Goal: Transaction & Acquisition: Purchase product/service

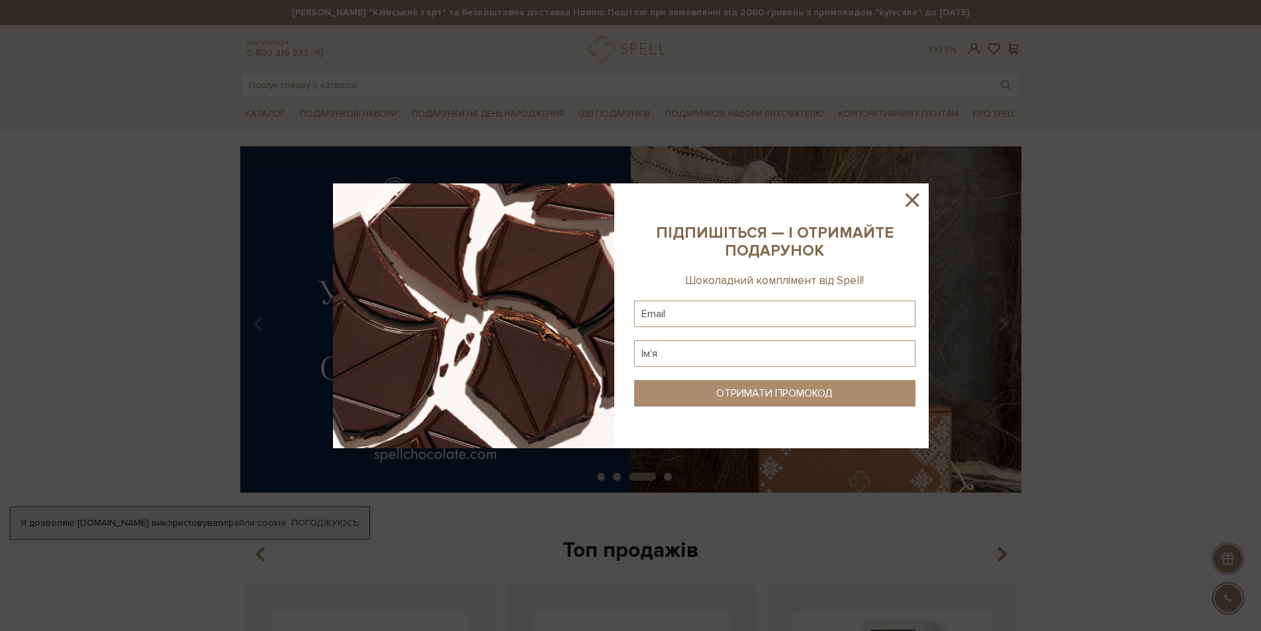
click at [914, 203] on icon at bounding box center [911, 199] width 13 height 13
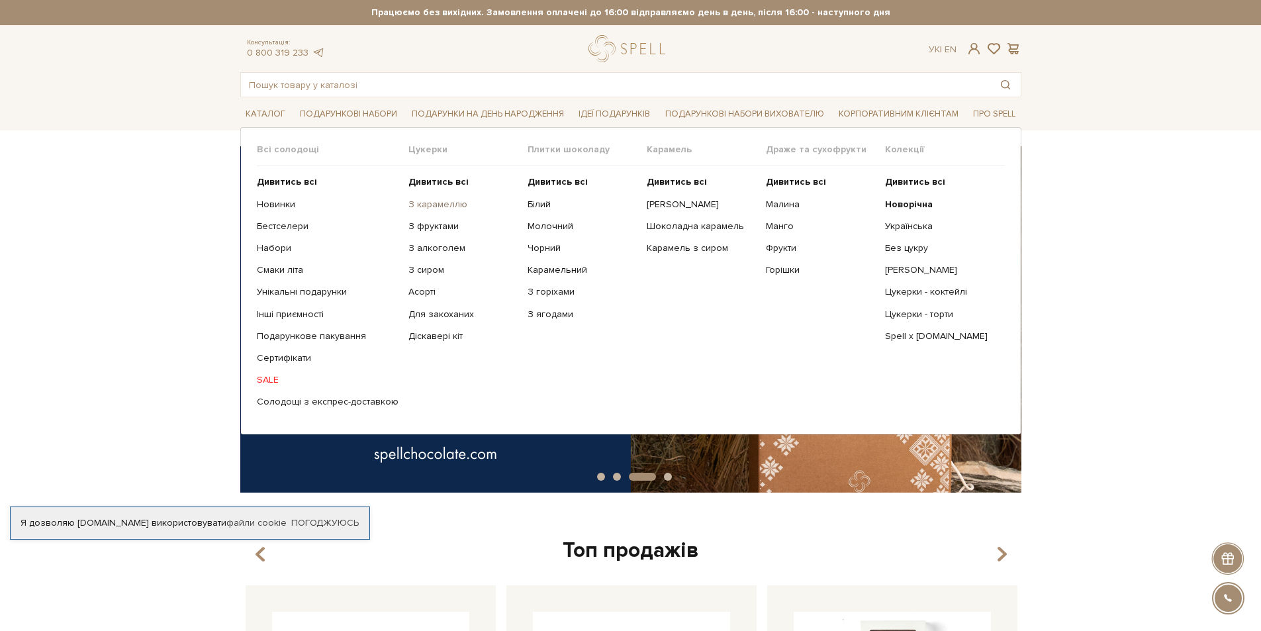
click at [455, 201] on link "З карамеллю" at bounding box center [462, 205] width 109 height 12
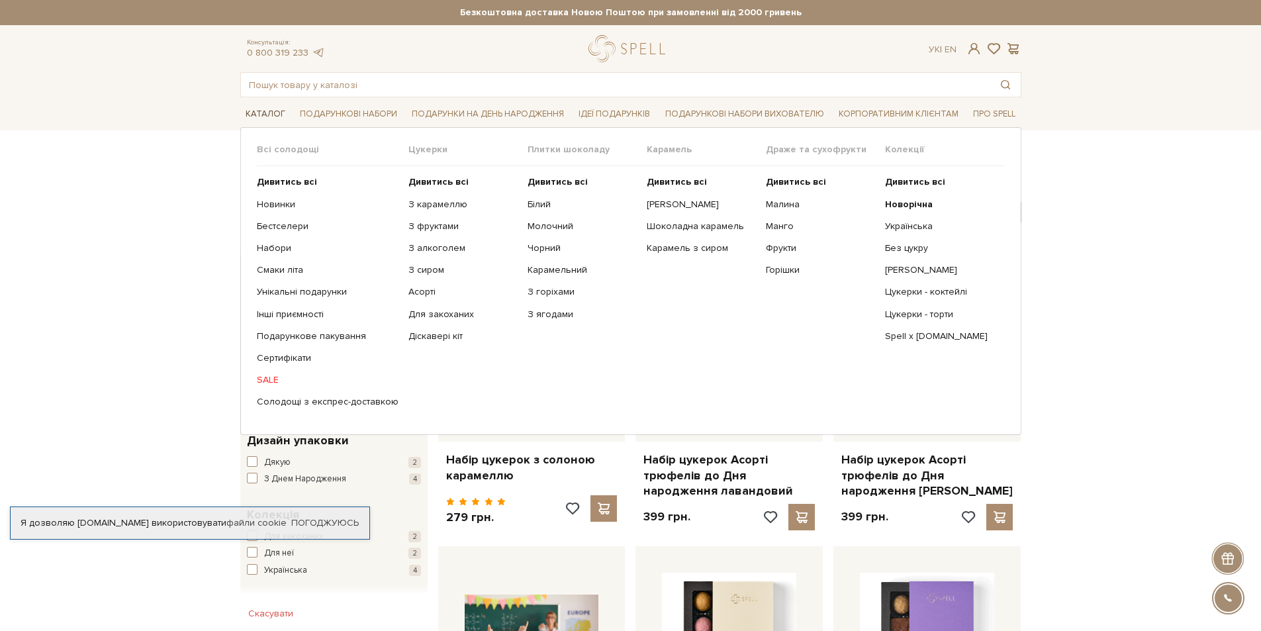
click at [275, 110] on link "Каталог" at bounding box center [265, 114] width 50 height 21
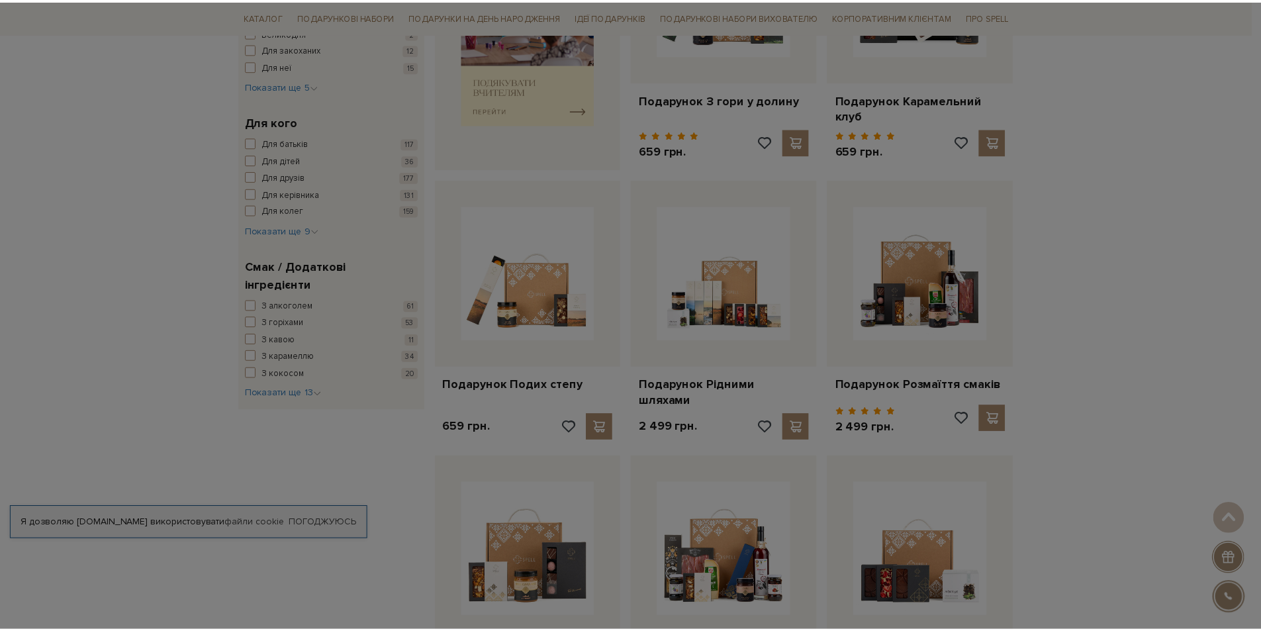
scroll to position [662, 0]
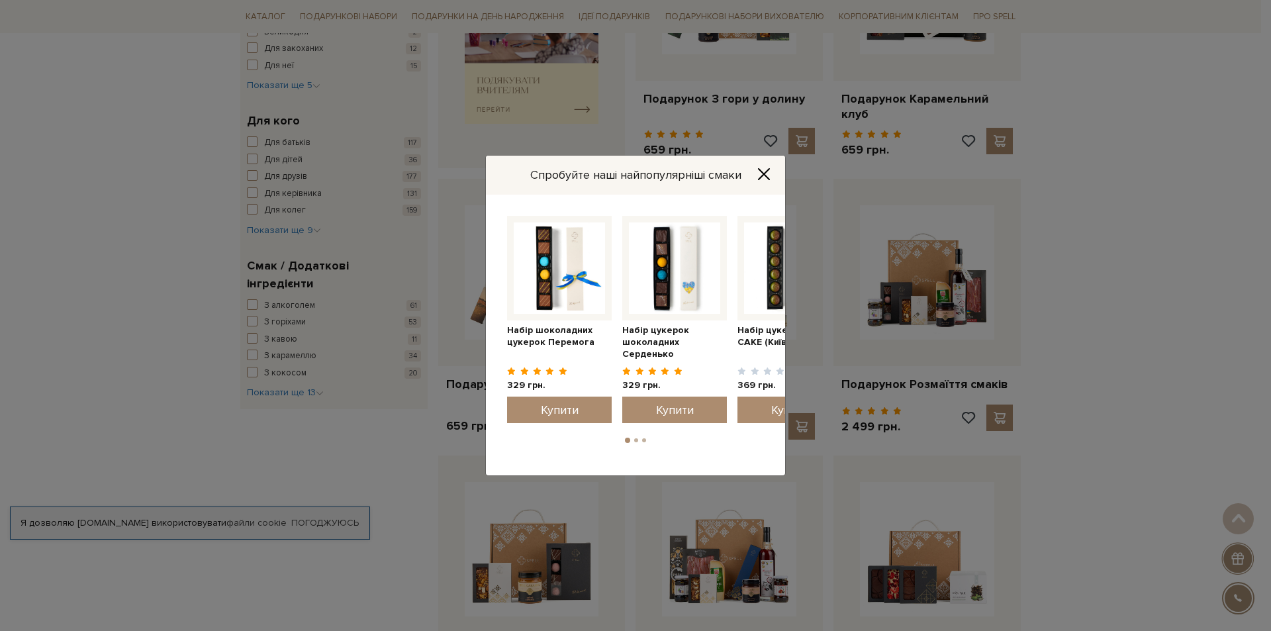
click at [763, 173] on icon "Close" at bounding box center [764, 174] width 11 height 11
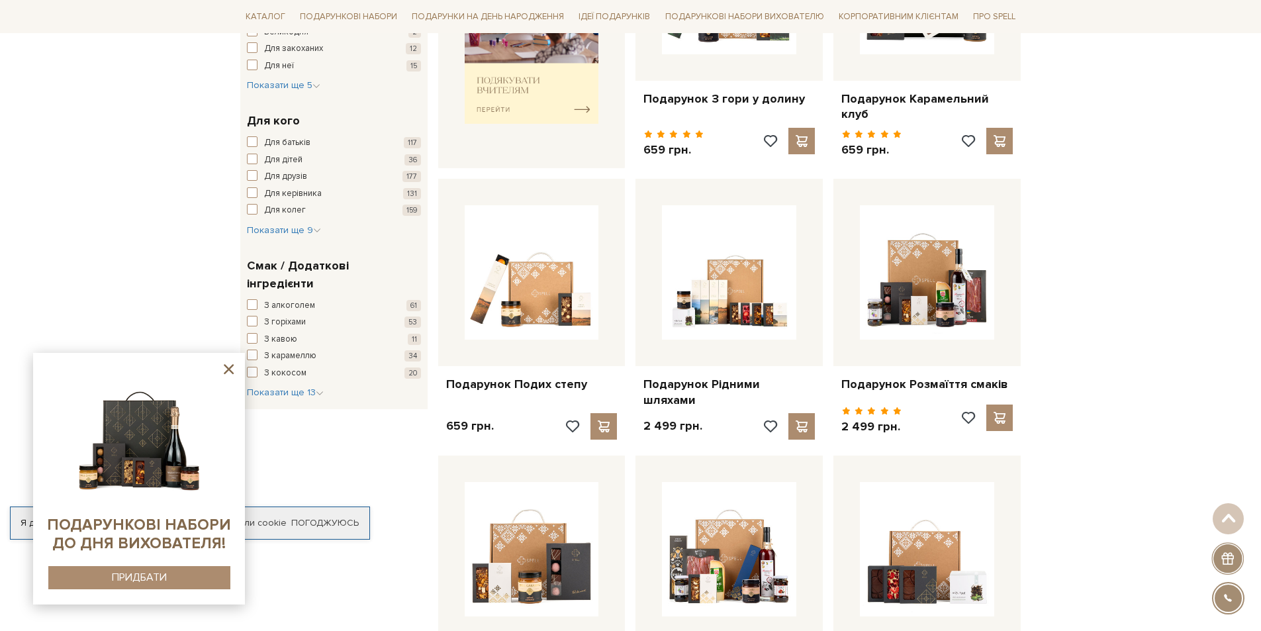
click at [223, 369] on icon at bounding box center [228, 369] width 17 height 17
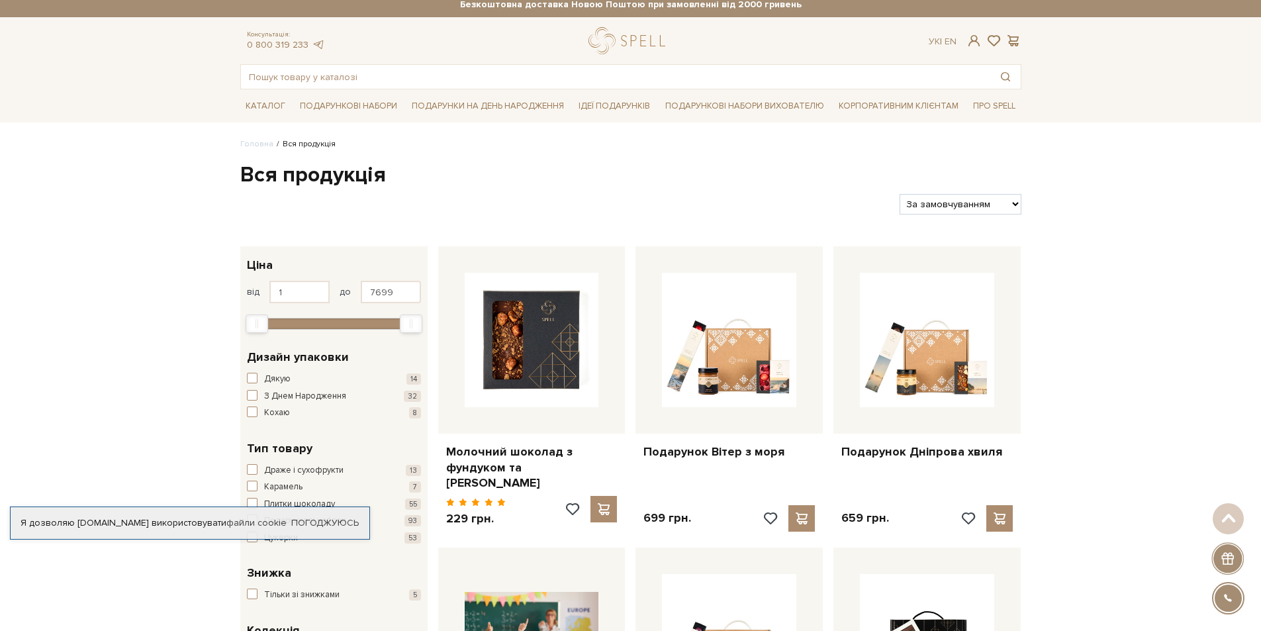
scroll to position [0, 0]
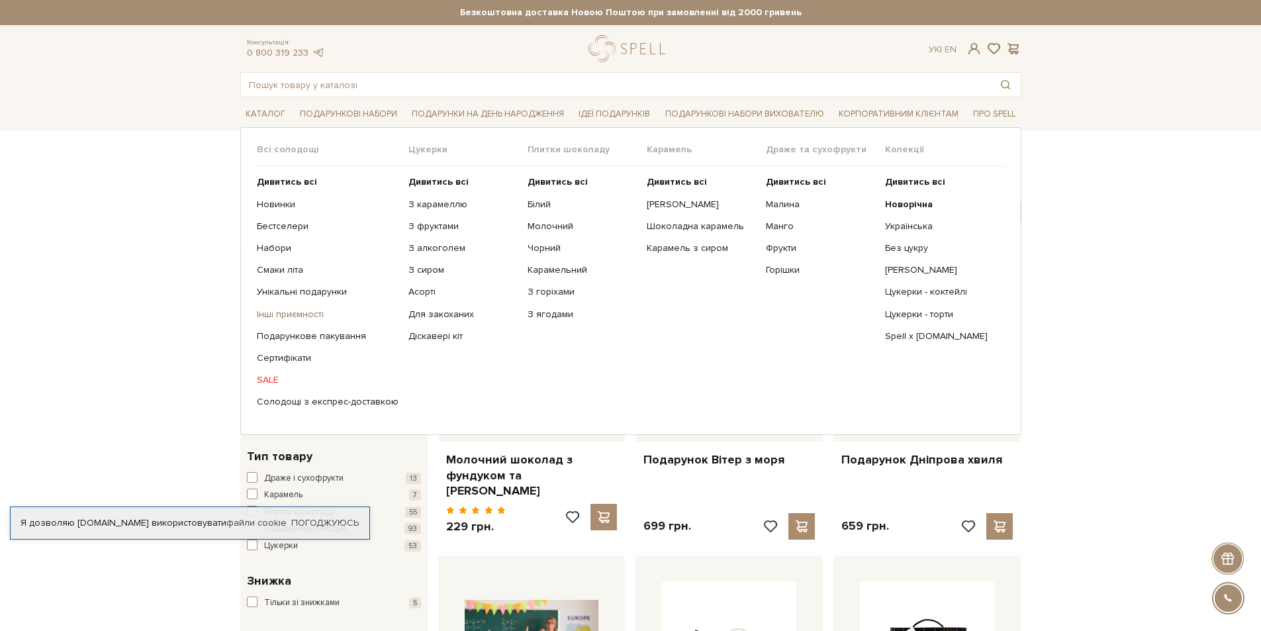
click at [285, 312] on link "Інші приємності" at bounding box center [328, 314] width 142 height 12
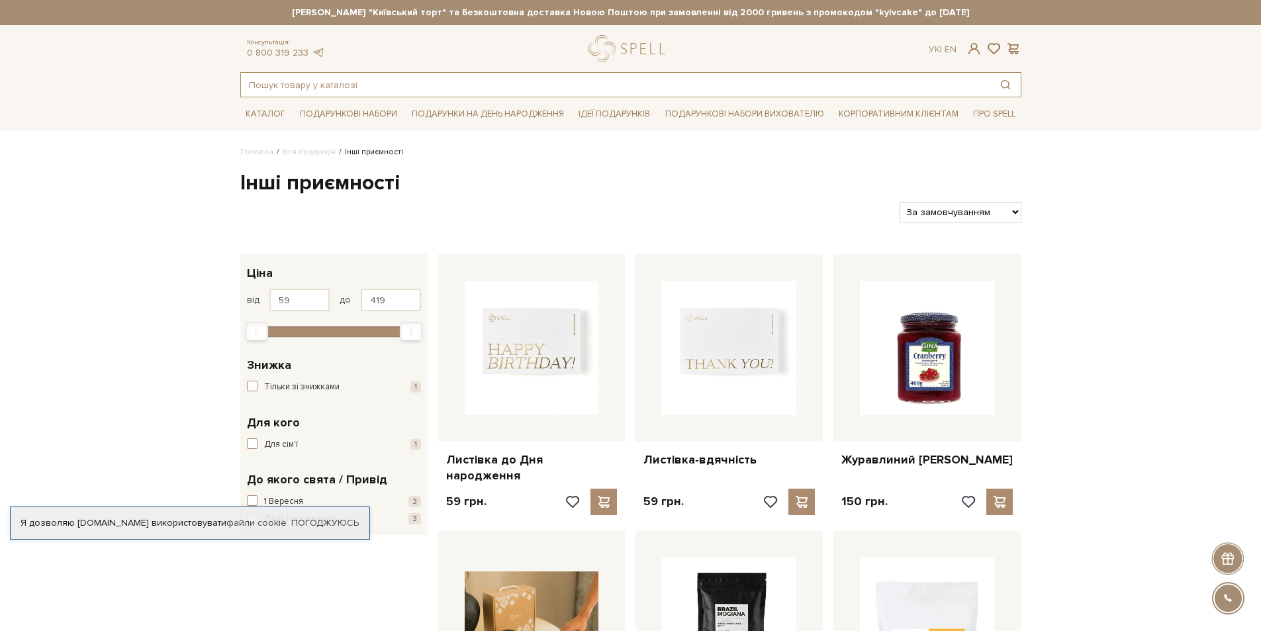
click at [539, 89] on input "text" at bounding box center [615, 85] width 749 height 24
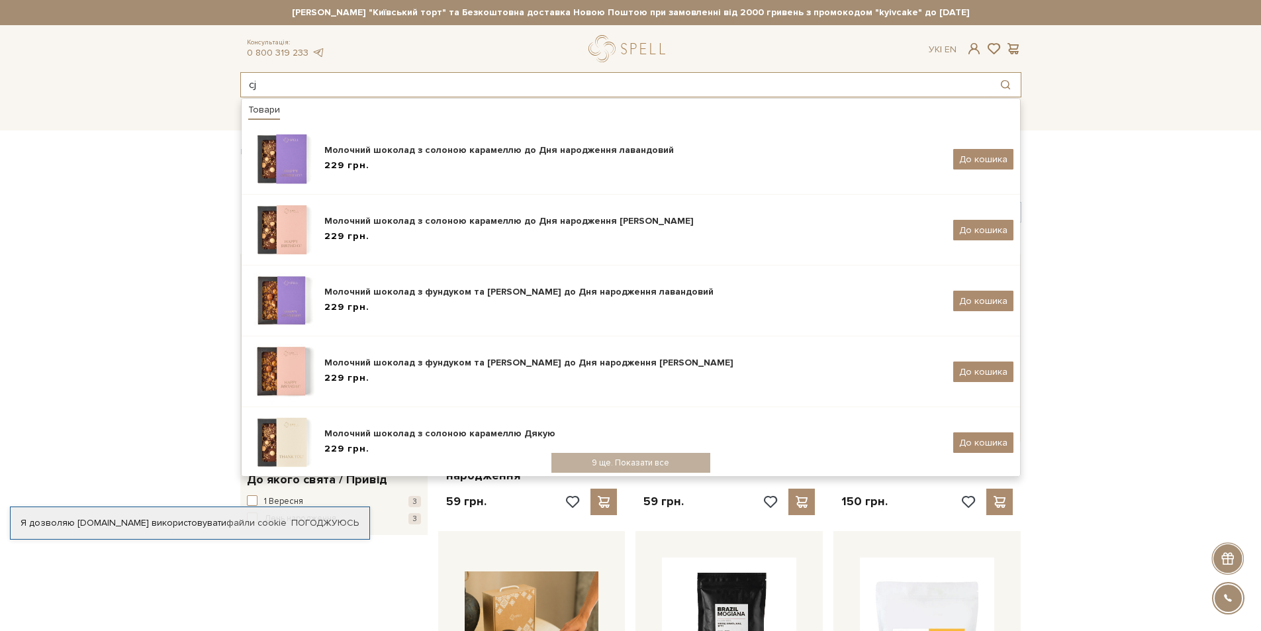
type input "c"
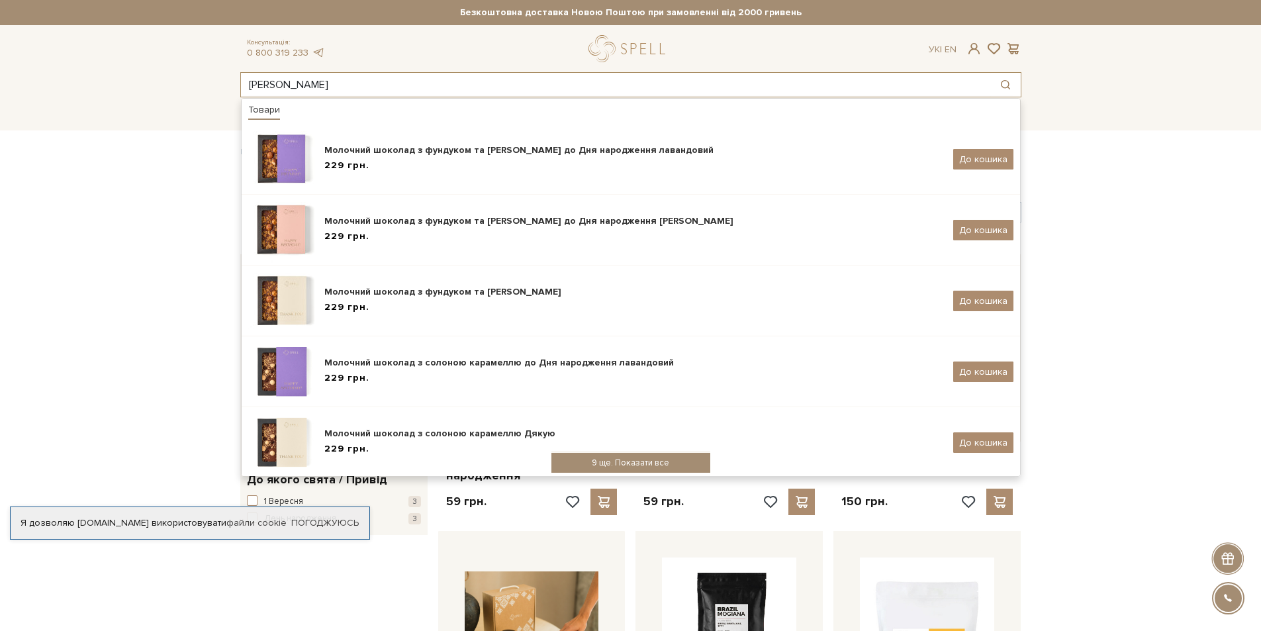
type input "солона карамель"
click at [676, 454] on div "9 ще. Показати все" at bounding box center [630, 463] width 159 height 20
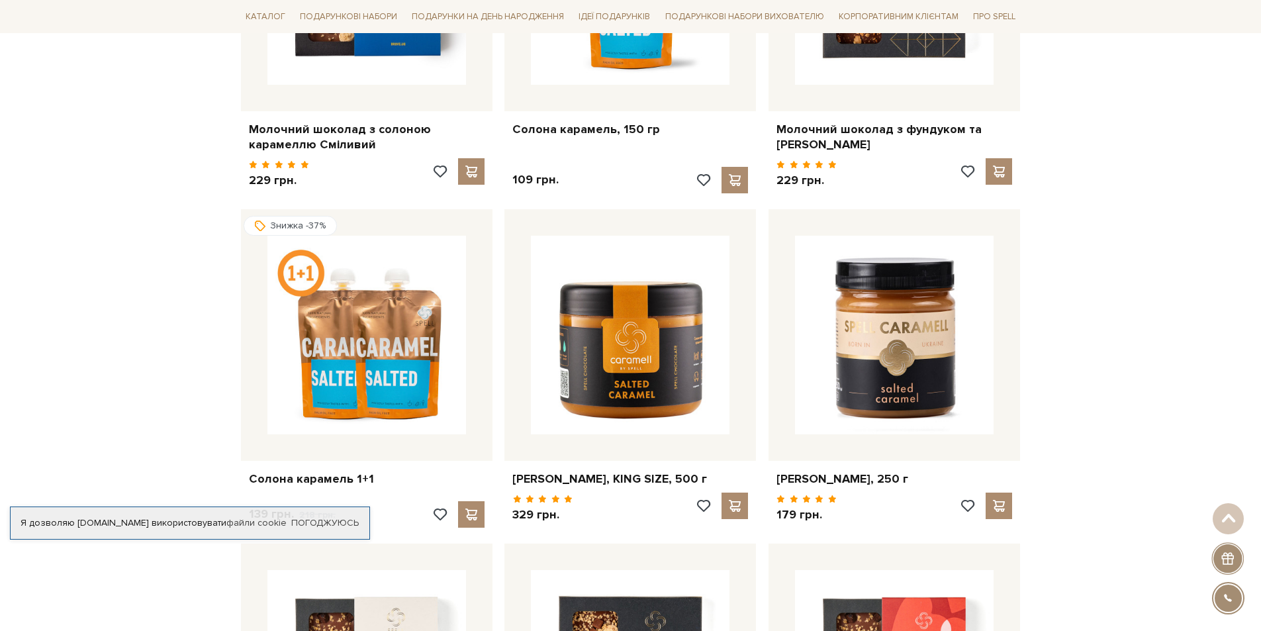
scroll to position [1258, 0]
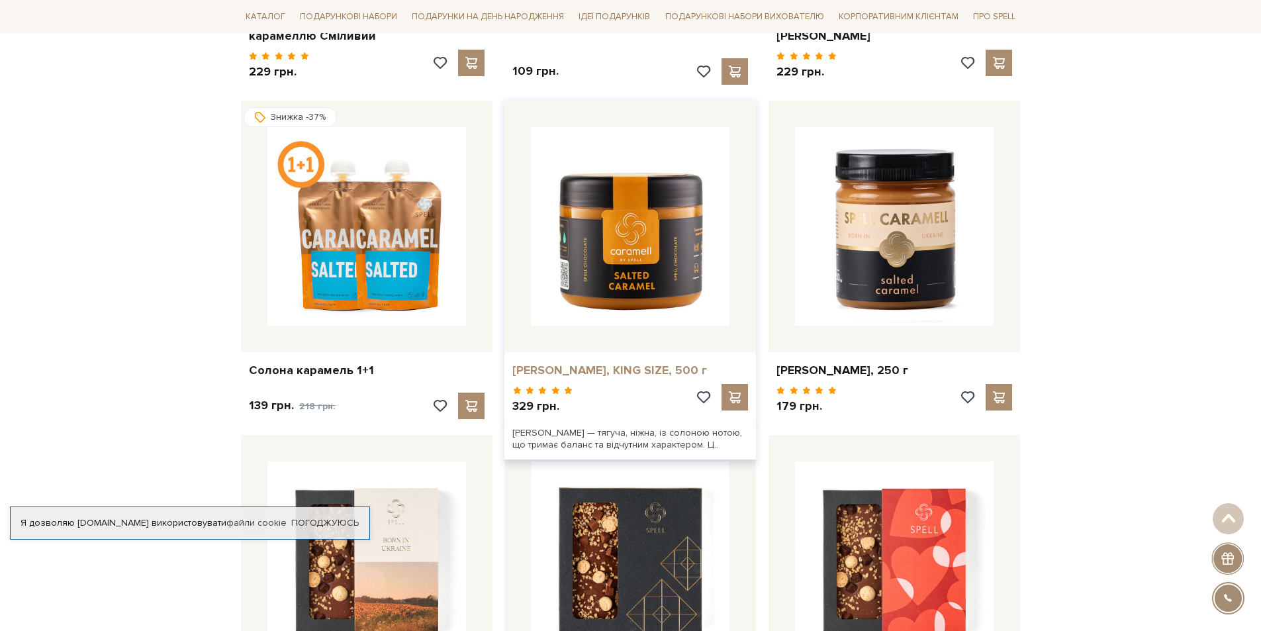
click at [686, 365] on link "[PERSON_NAME], KING SIZE, 500 г" at bounding box center [630, 370] width 236 height 15
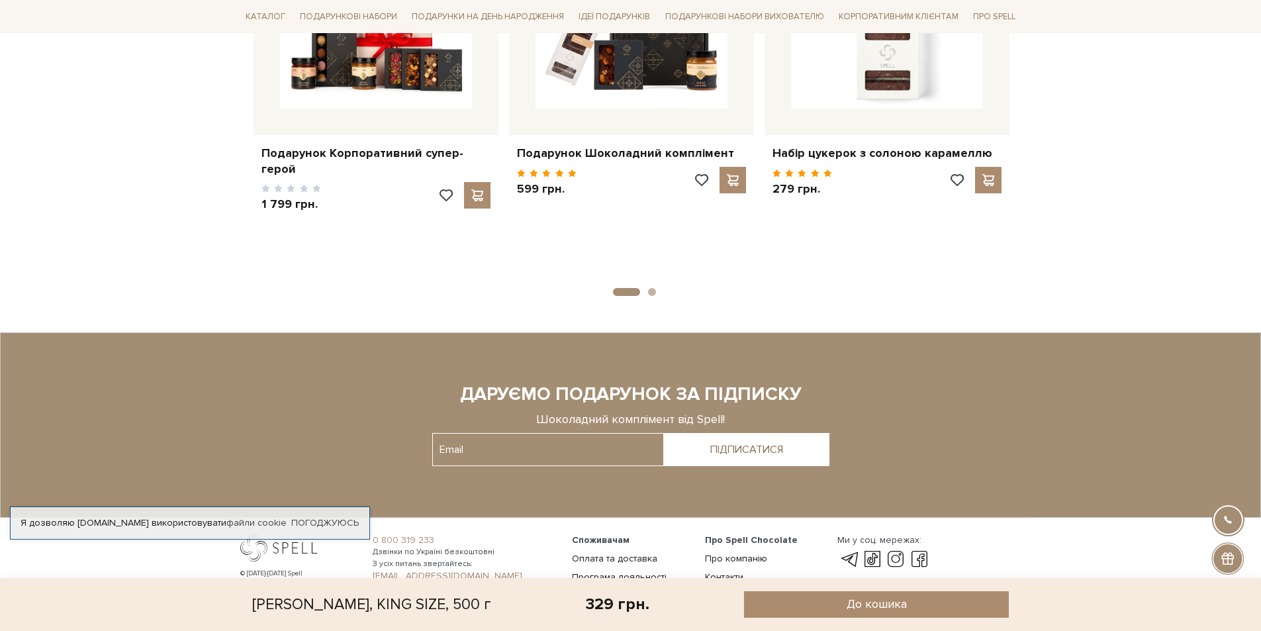
scroll to position [2631, 0]
